Goal: Task Accomplishment & Management: Manage account settings

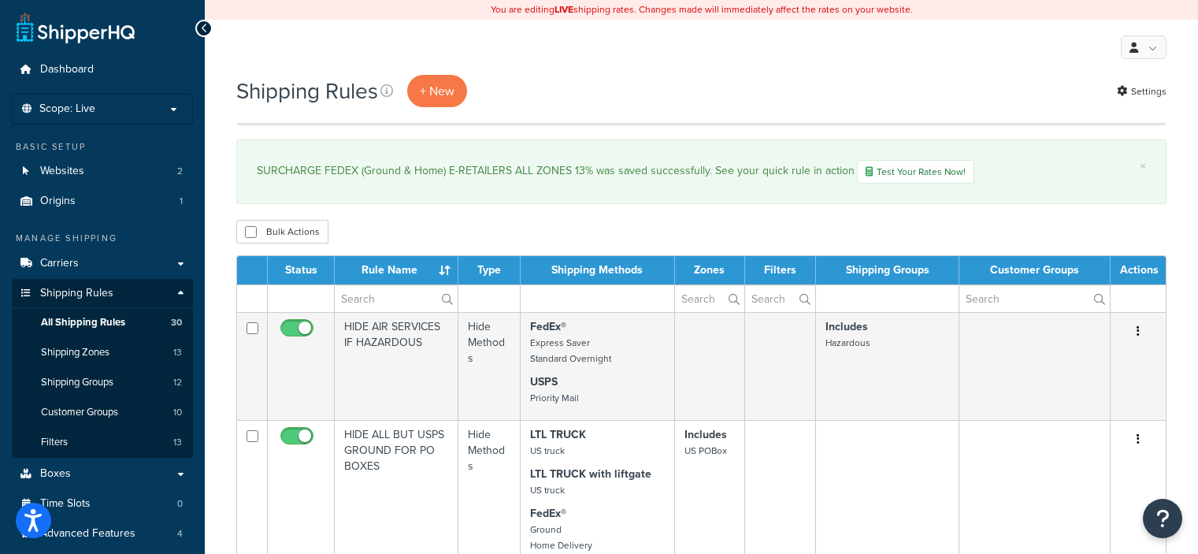
select select "50"
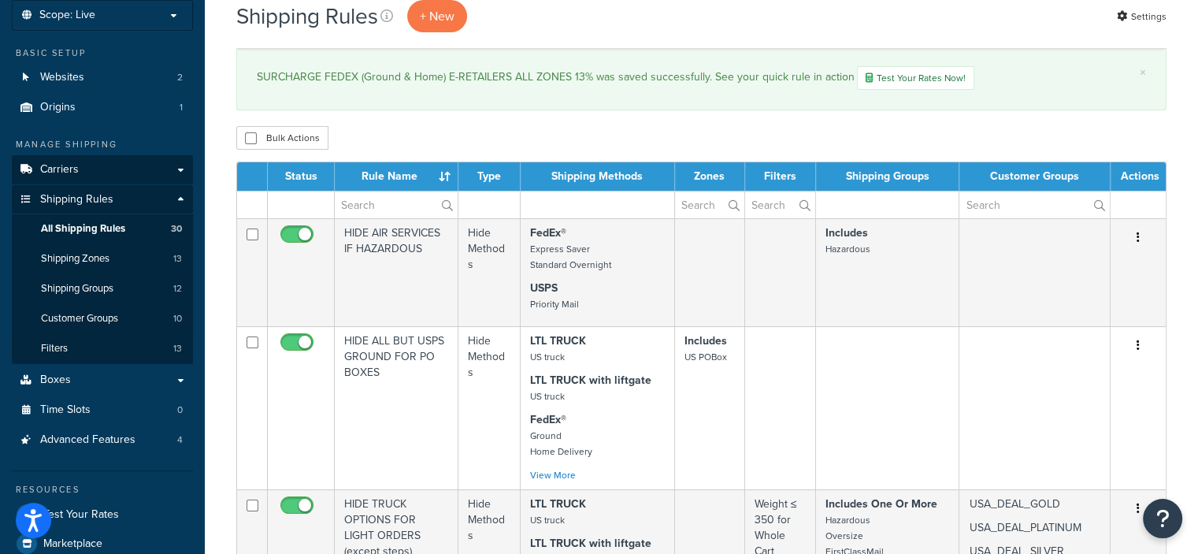
scroll to position [95, 0]
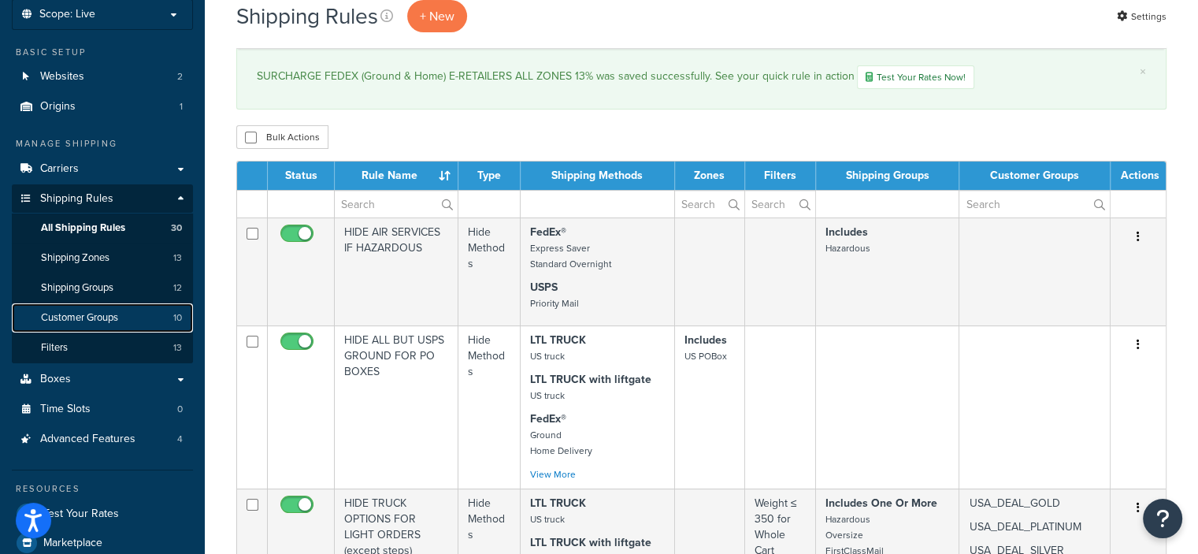
click at [126, 310] on link "Customer Groups 10" at bounding box center [102, 317] width 181 height 29
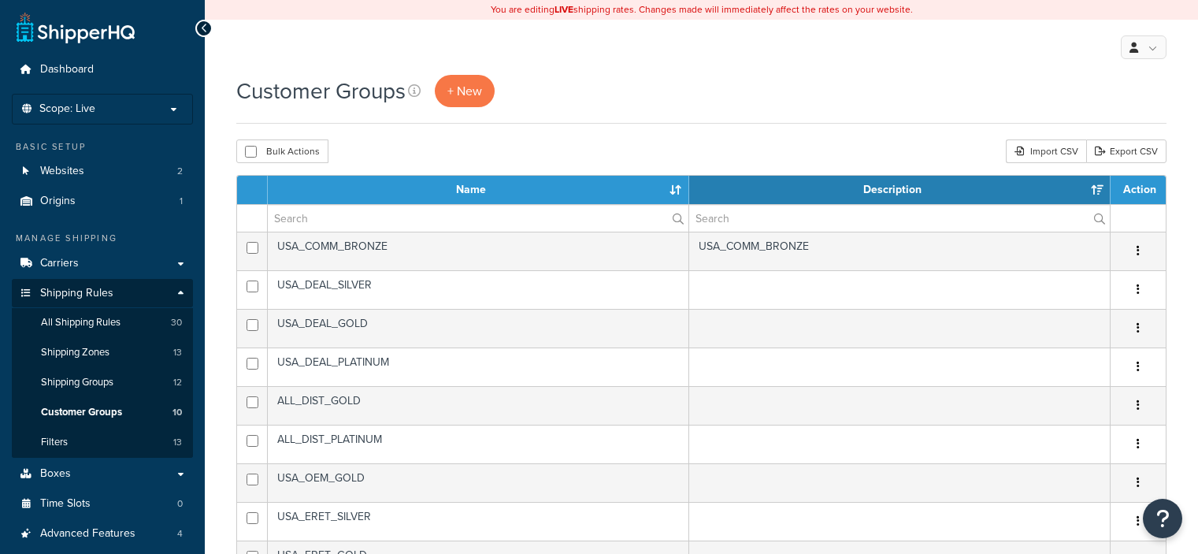
select select "15"
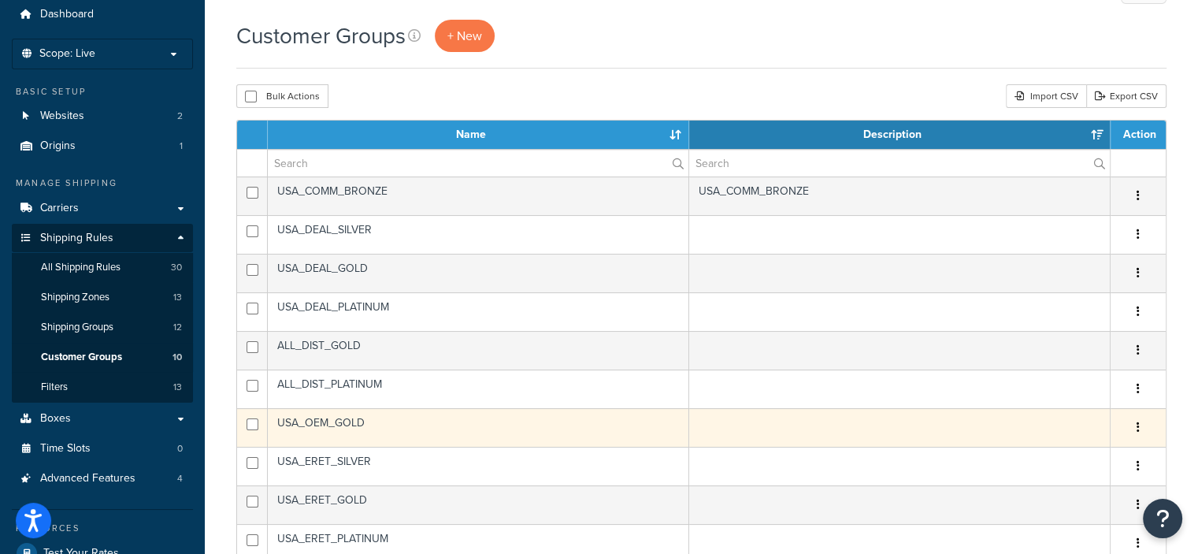
scroll to position [54, 0]
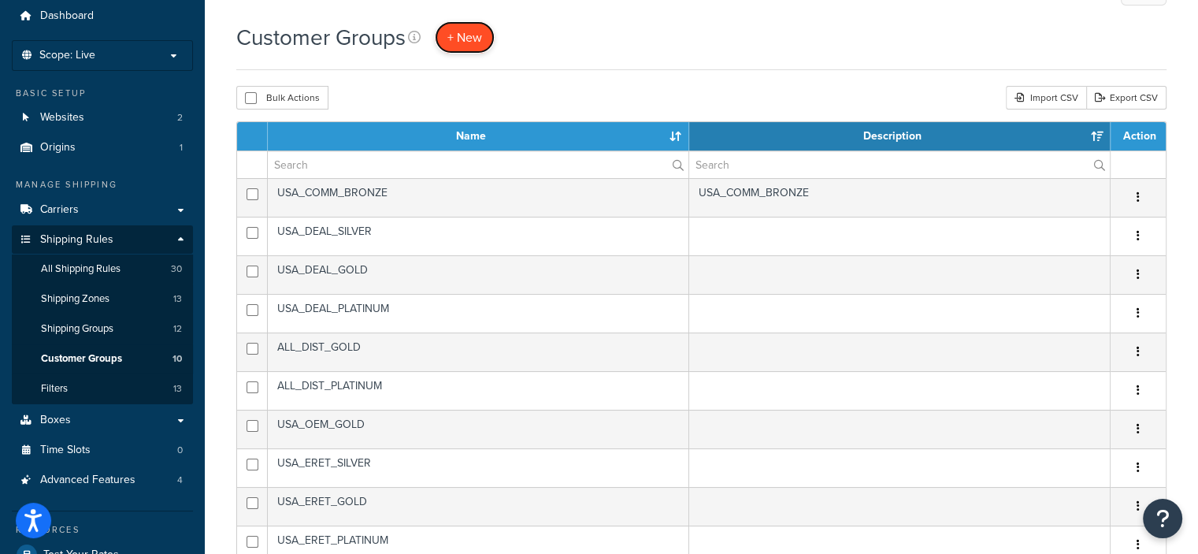
click at [466, 33] on span "+ New" at bounding box center [464, 37] width 35 height 18
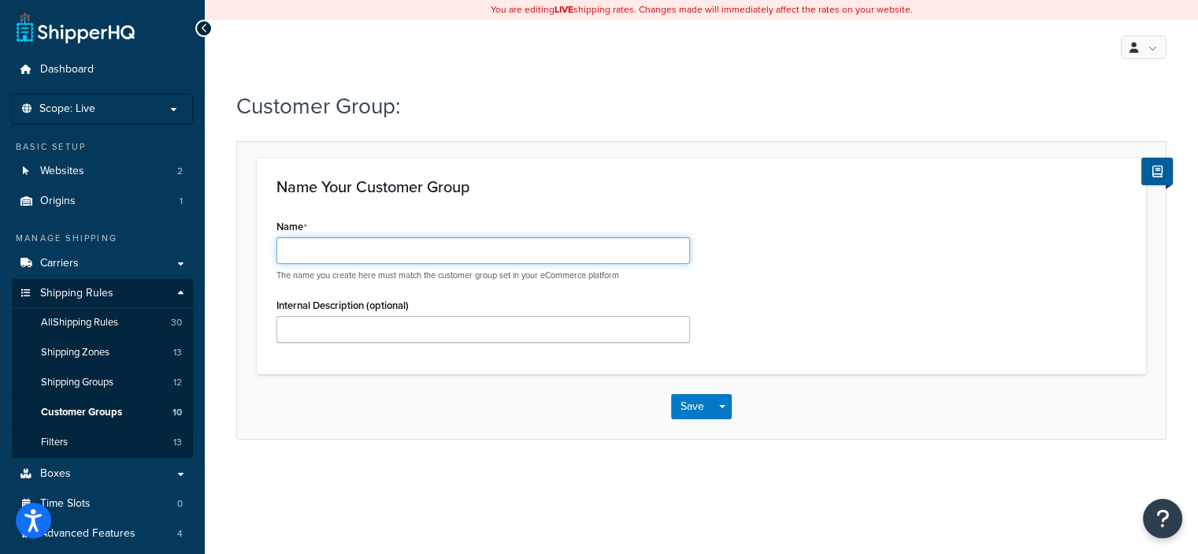
click at [450, 258] on input "Name" at bounding box center [482, 250] width 413 height 27
type input "INT_DEAL_SILVER"
click at [690, 402] on button "Save" at bounding box center [692, 406] width 43 height 25
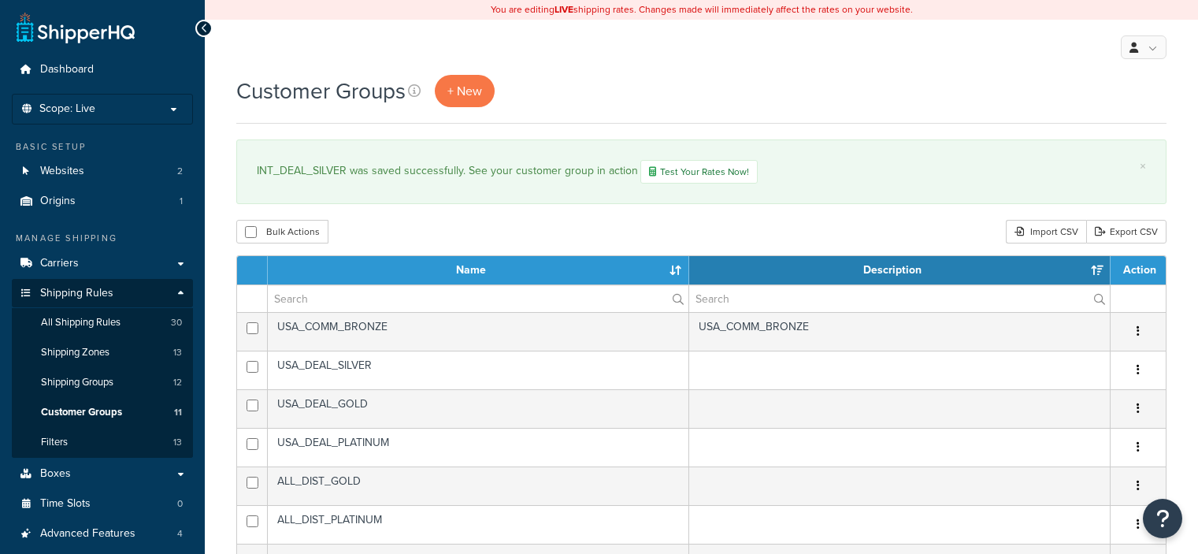
select select "15"
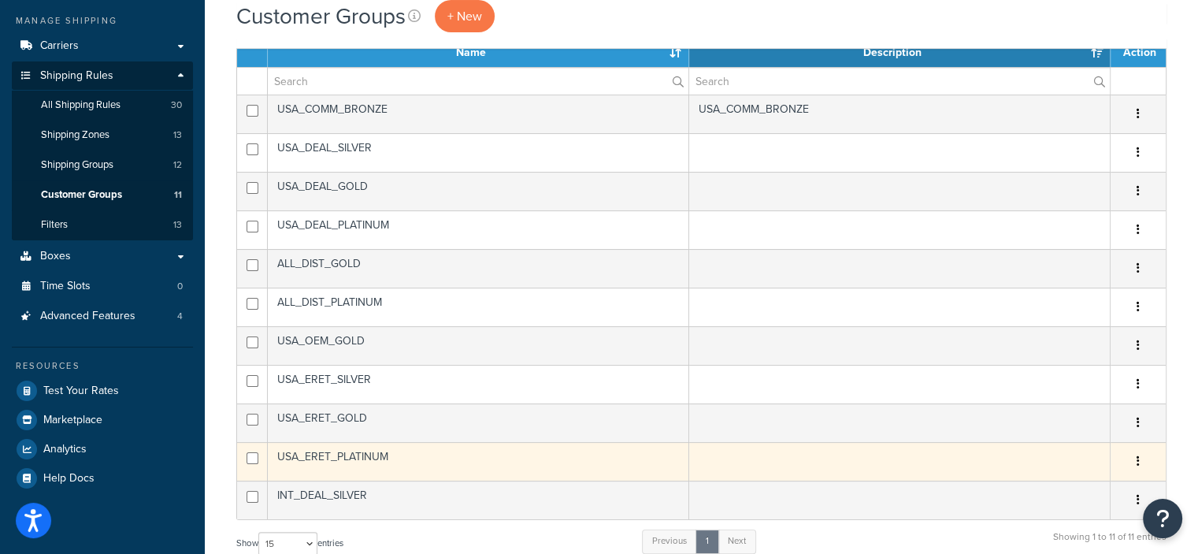
scroll to position [217, 0]
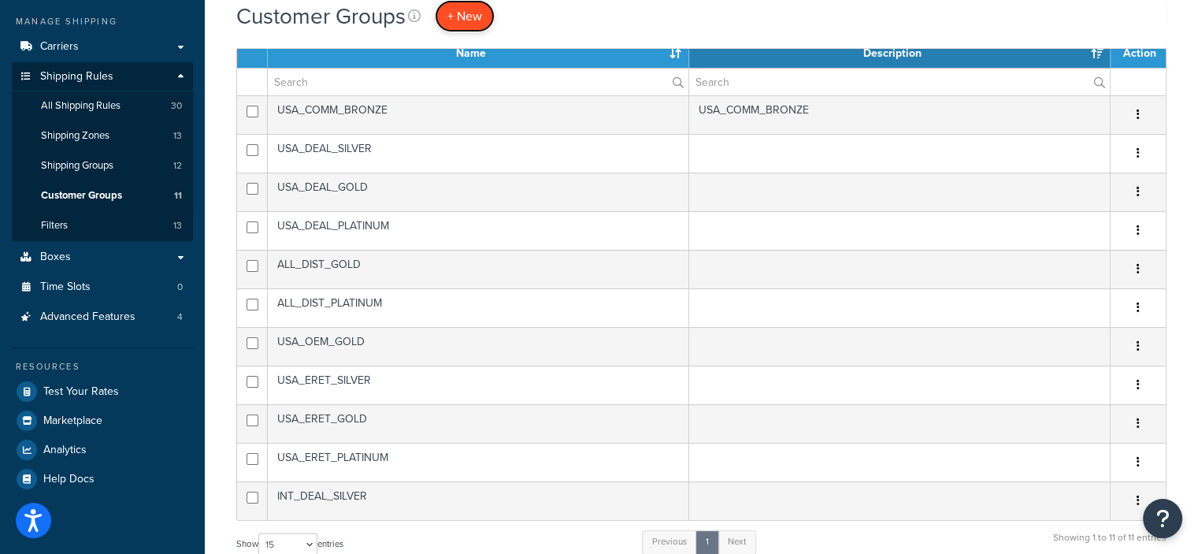
click at [472, 18] on span "+ New" at bounding box center [464, 16] width 35 height 18
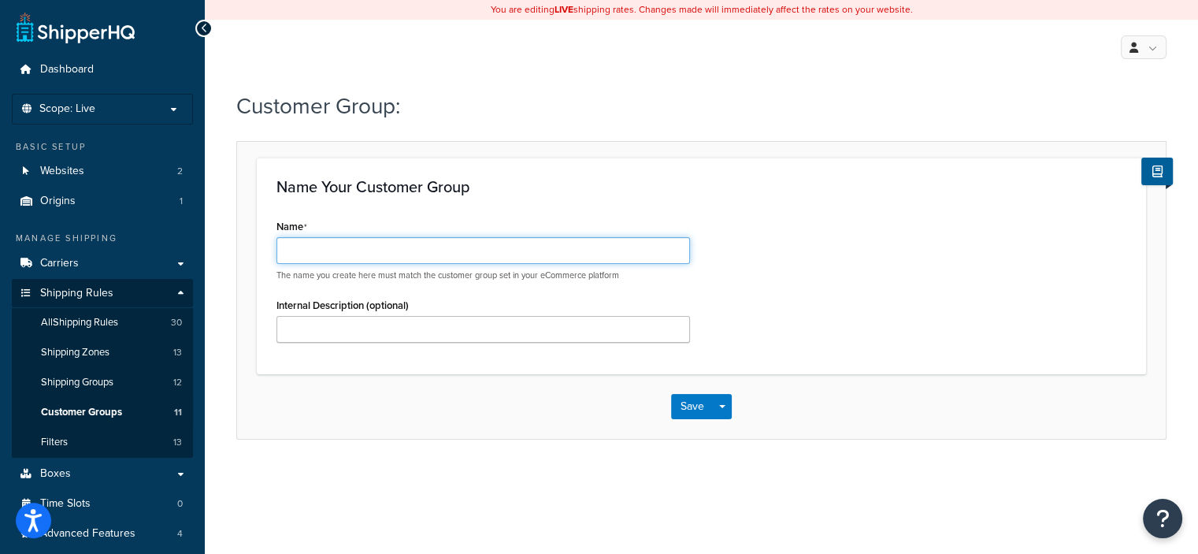
click at [440, 247] on input "Name" at bounding box center [482, 250] width 413 height 27
type input "INTERCOMPANY"
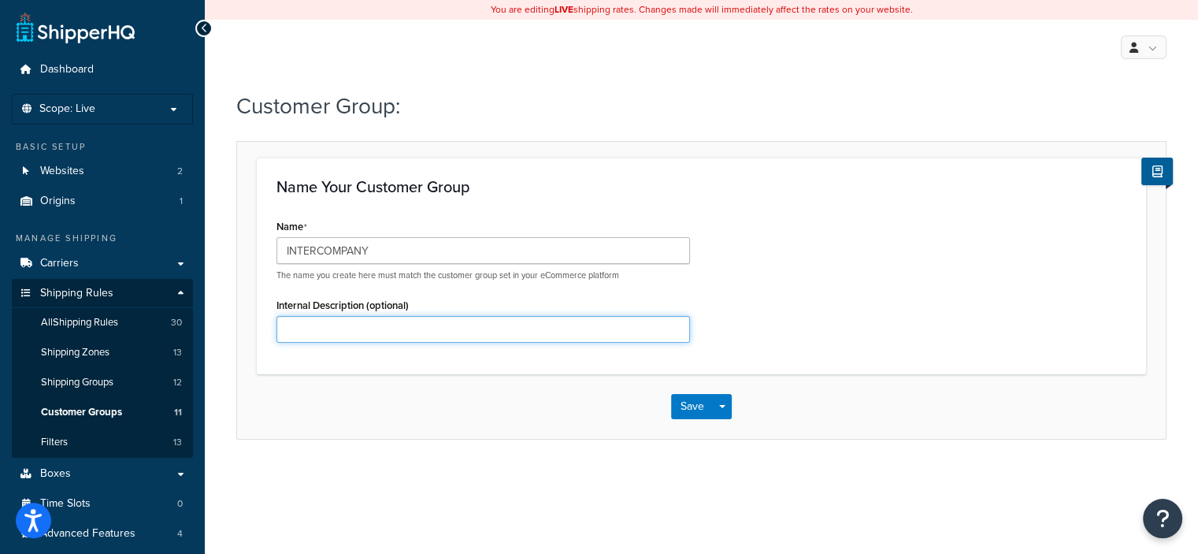
click at [460, 329] on input "Internal Description (optional)" at bounding box center [482, 329] width 413 height 27
type input "Aqua & Central Spa & Pool Supply"
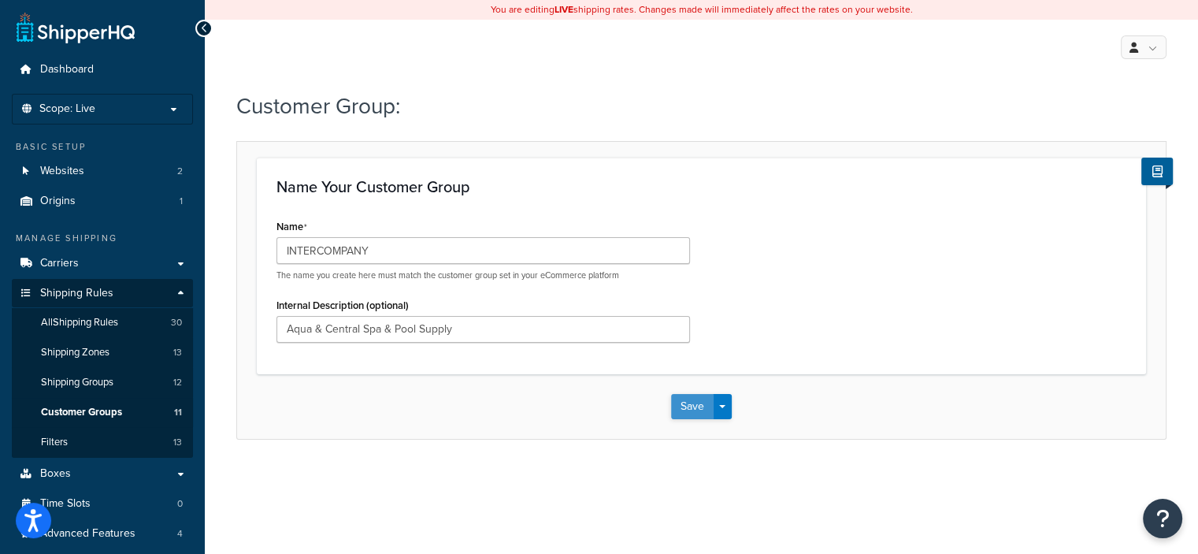
click at [683, 402] on button "Save" at bounding box center [692, 406] width 43 height 25
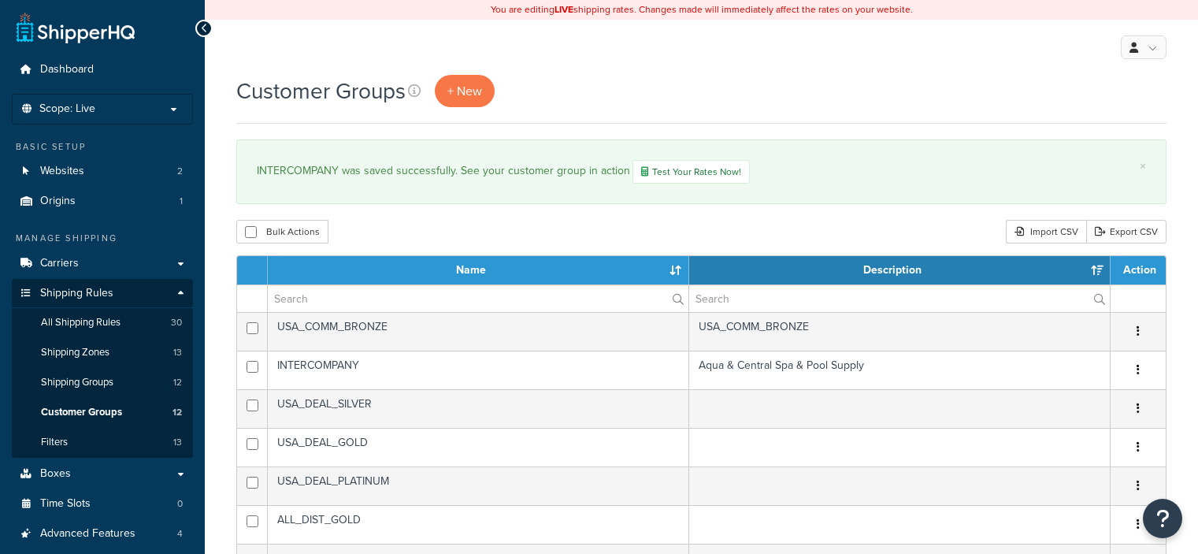
select select "15"
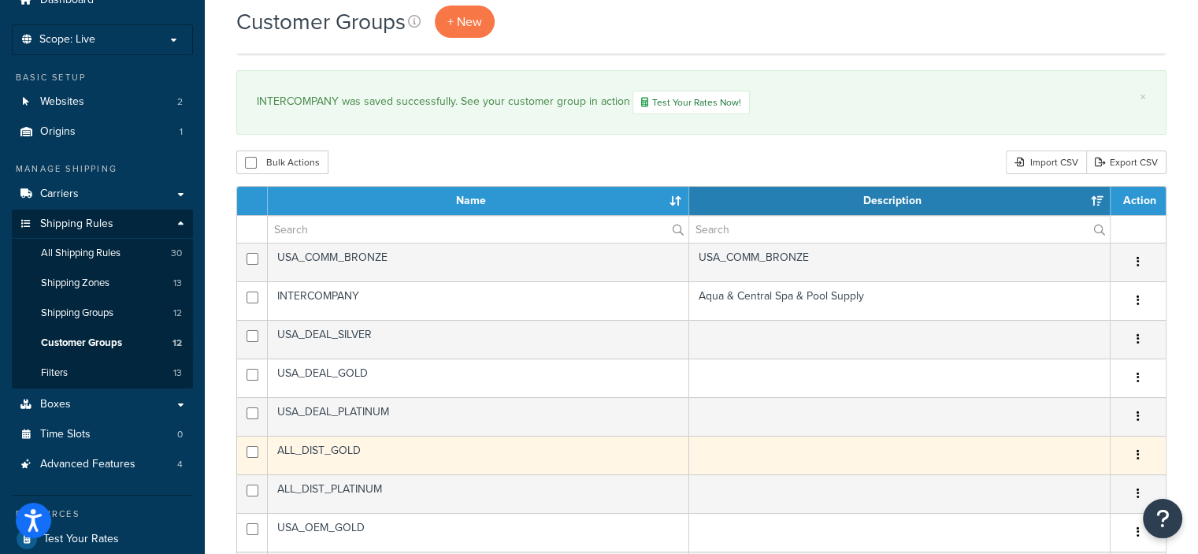
scroll to position [148, 0]
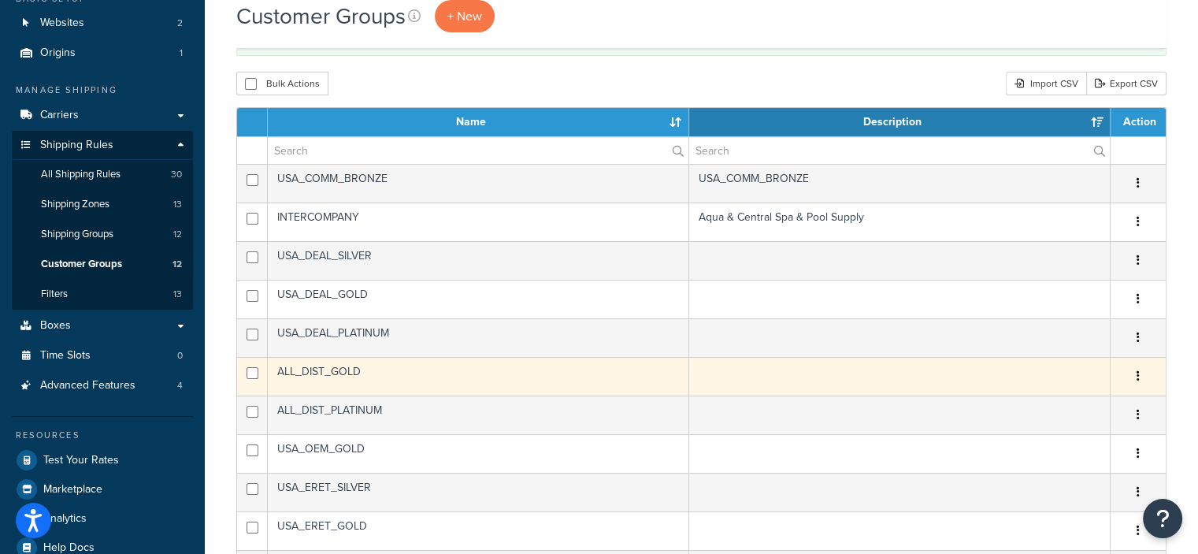
click at [1030, 458] on td at bounding box center [899, 453] width 421 height 39
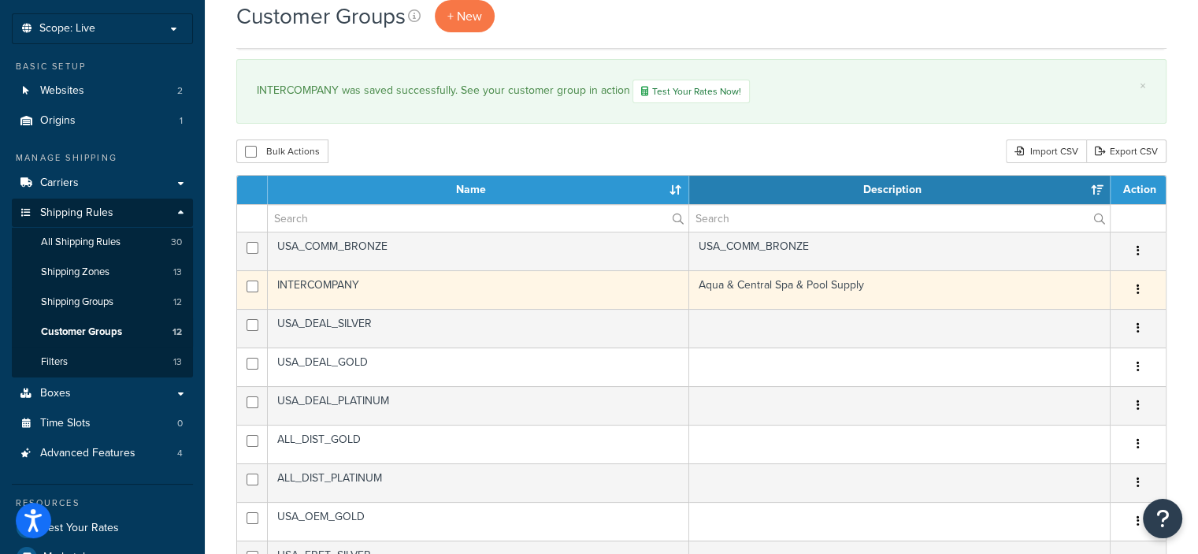
scroll to position [74, 0]
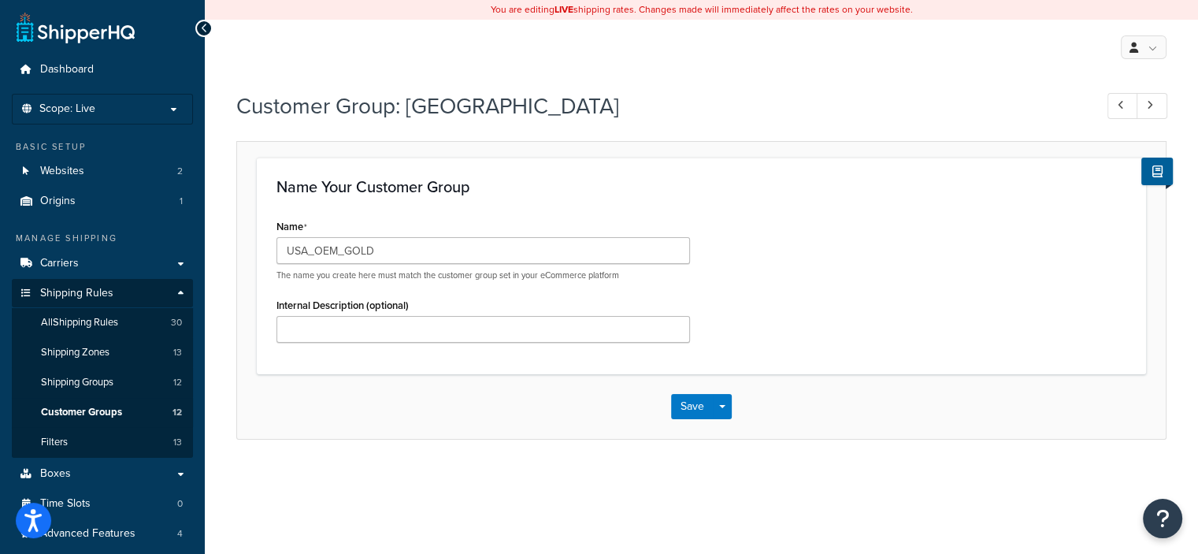
scroll to position [12, 0]
